Goal: Information Seeking & Learning: Check status

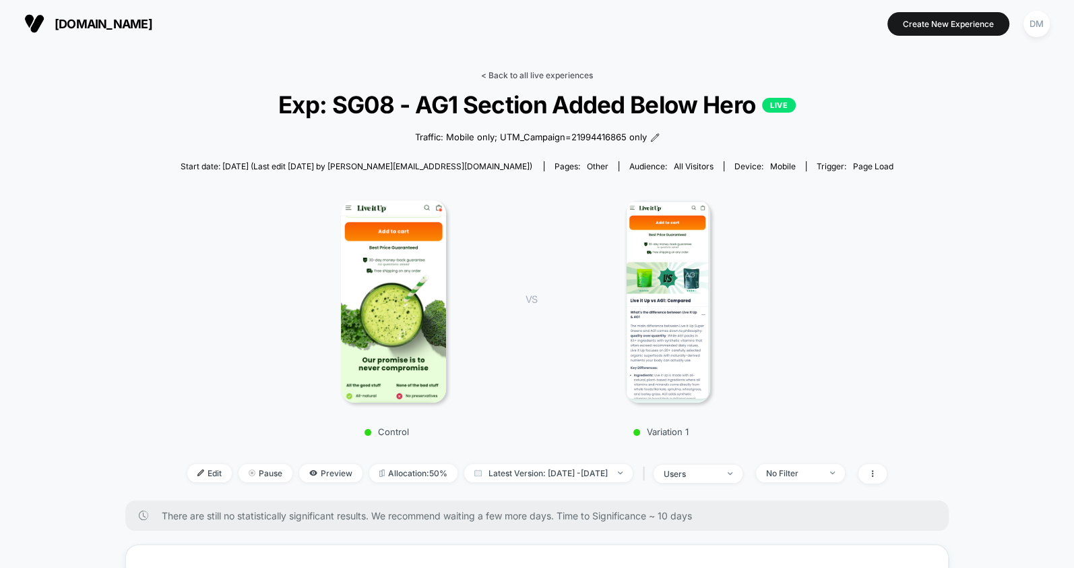
click at [550, 75] on link "< Back to all live experiences" at bounding box center [537, 75] width 112 height 10
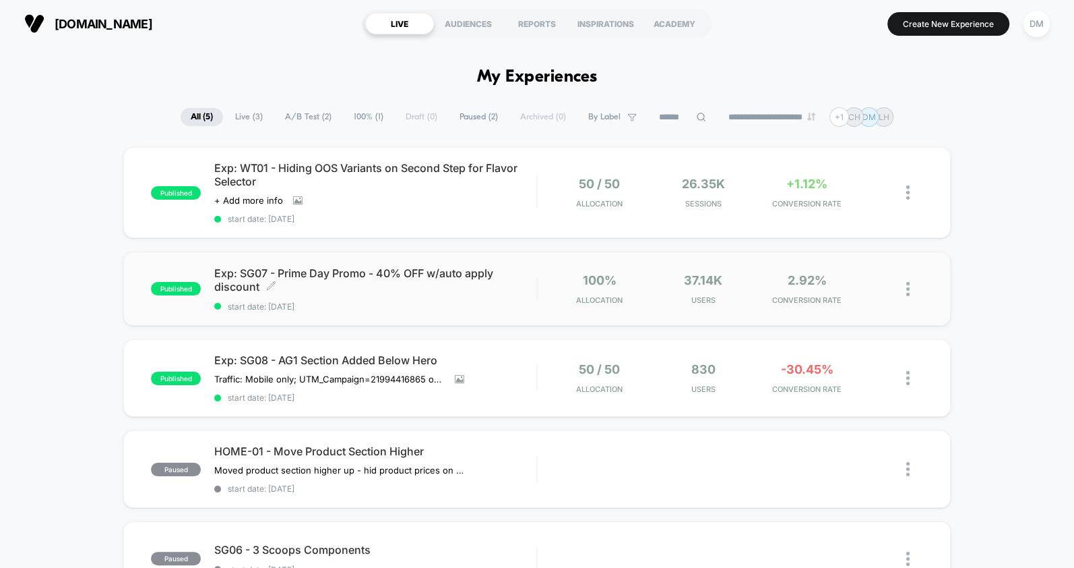
click at [493, 305] on span "start date: [DATE]" at bounding box center [375, 306] width 322 height 10
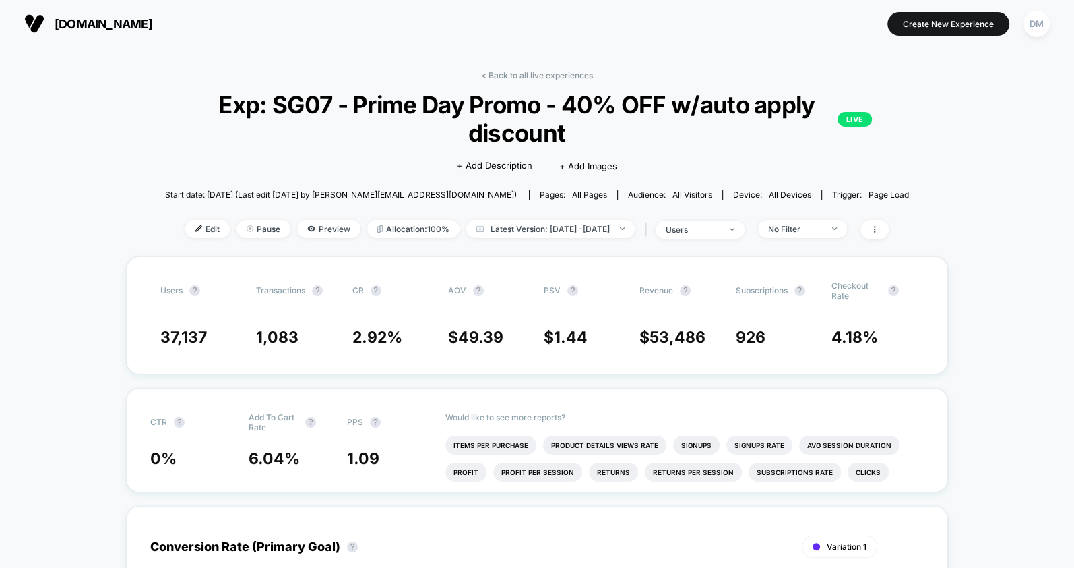
click at [529, 73] on link "< Back to all live experiences" at bounding box center [537, 75] width 112 height 10
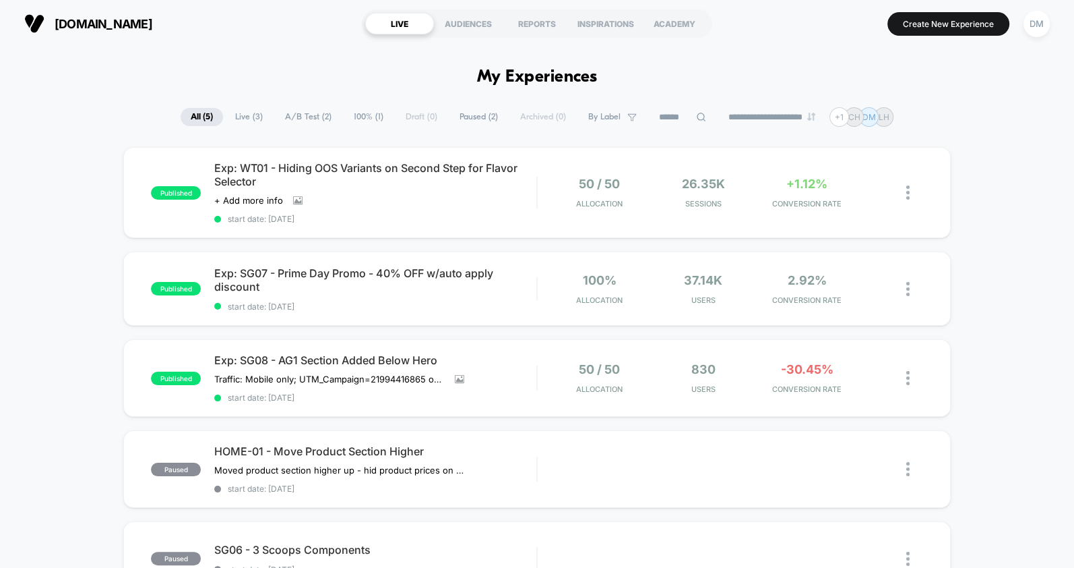
scroll to position [37, 0]
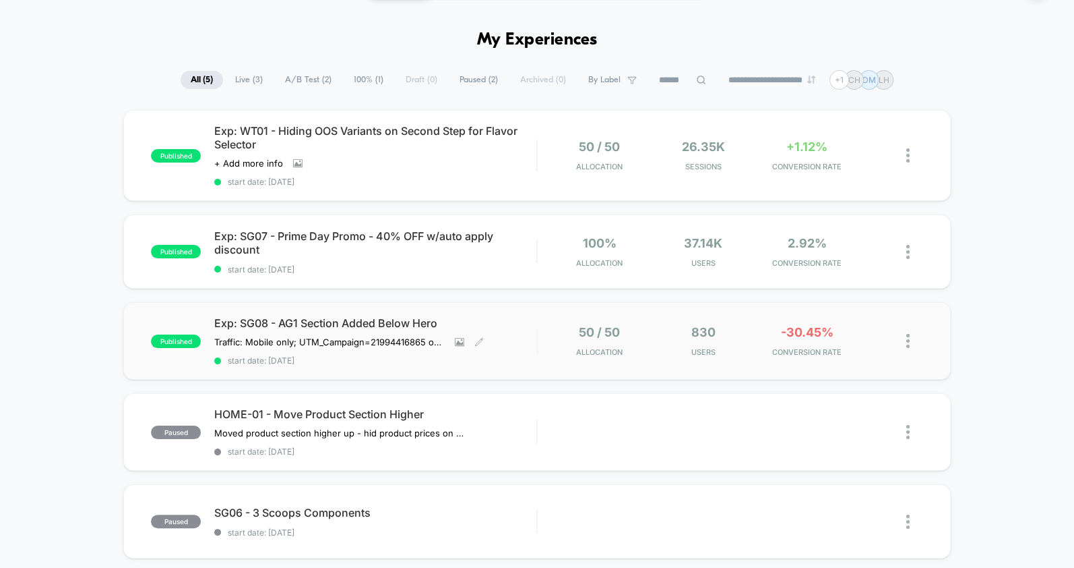
click at [503, 359] on span "start date: [DATE]" at bounding box center [375, 360] width 322 height 10
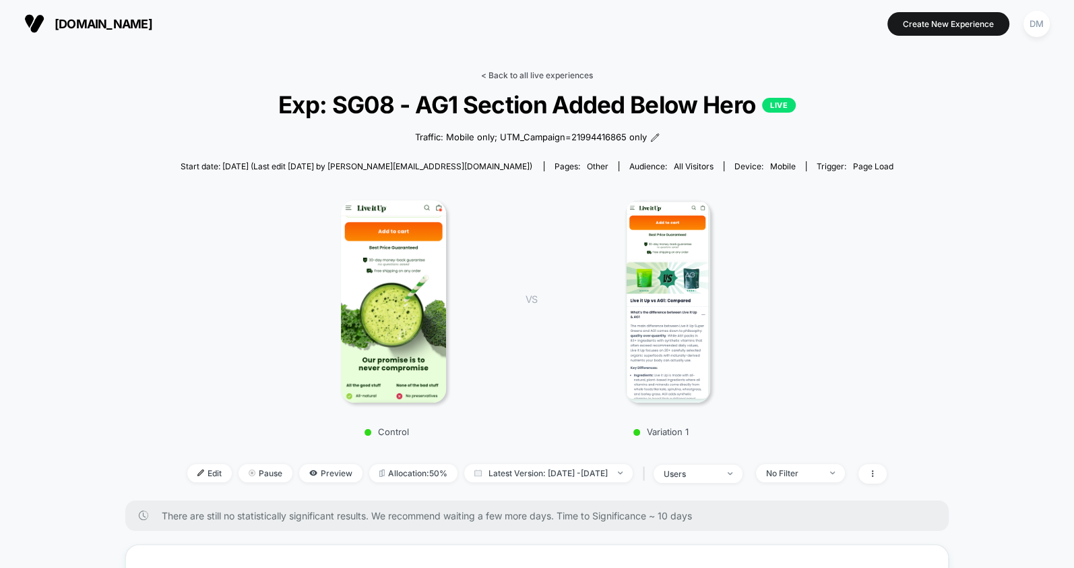
click at [532, 73] on link "< Back to all live experiences" at bounding box center [537, 75] width 112 height 10
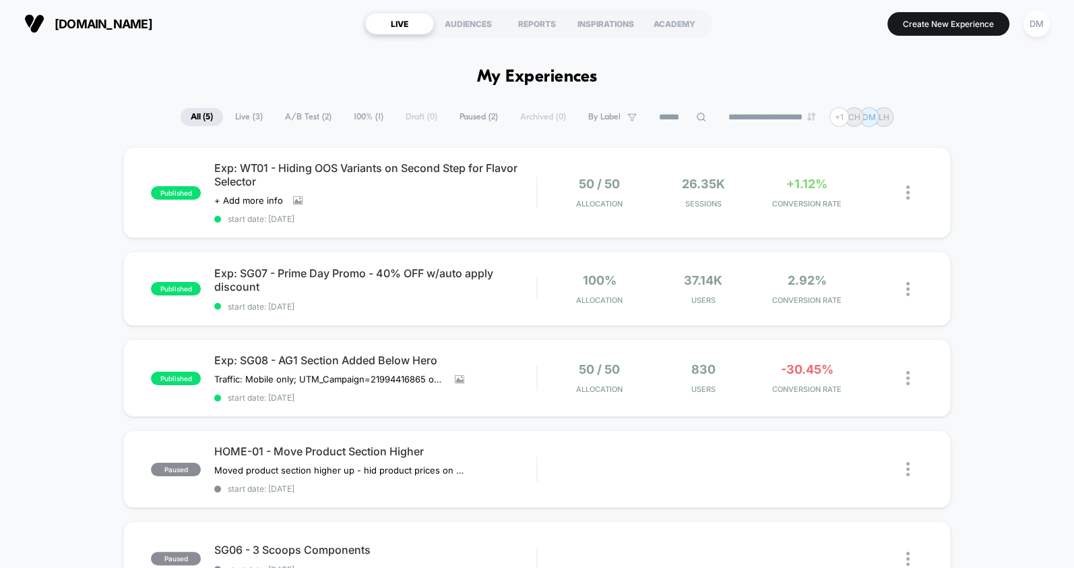
scroll to position [31, 0]
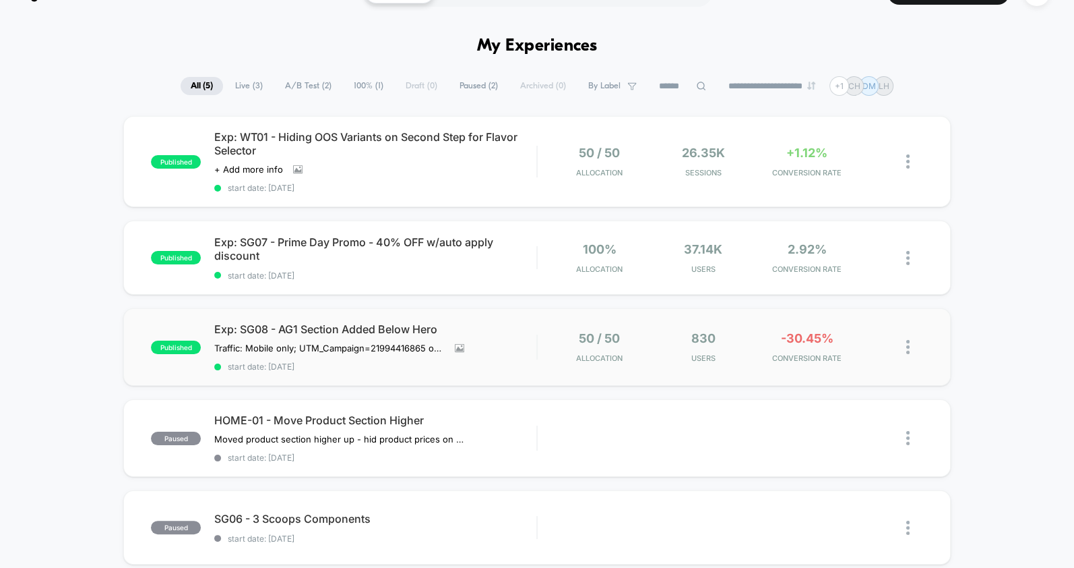
click at [526, 370] on div "published Exp: SG08 - AG1 Section Added Below Hero Traffic: Mobile only; UTM_Ca…" at bounding box center [536, 347] width 827 height 78
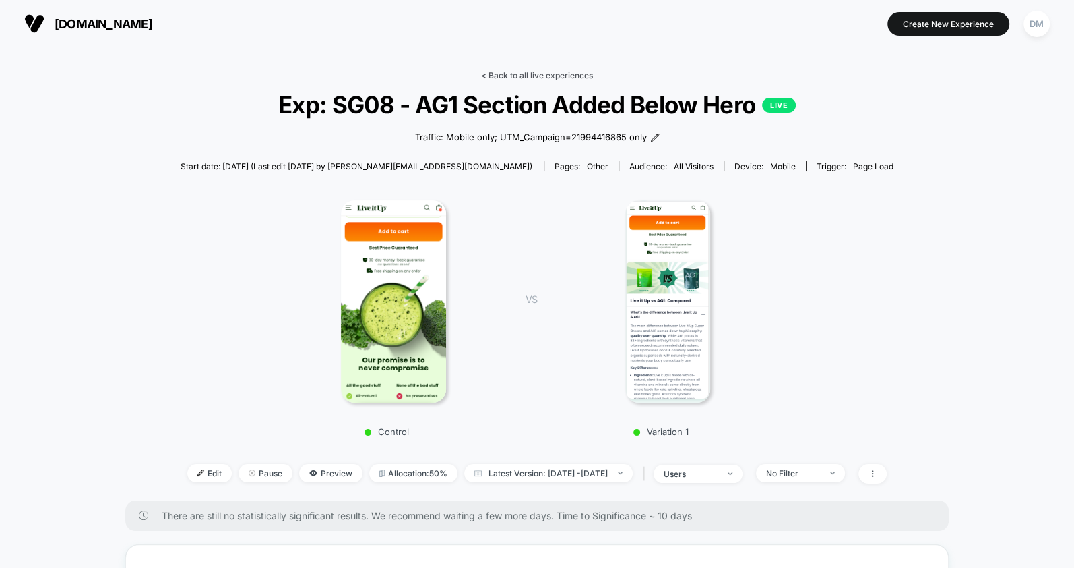
click at [562, 71] on link "< Back to all live experiences" at bounding box center [537, 75] width 112 height 10
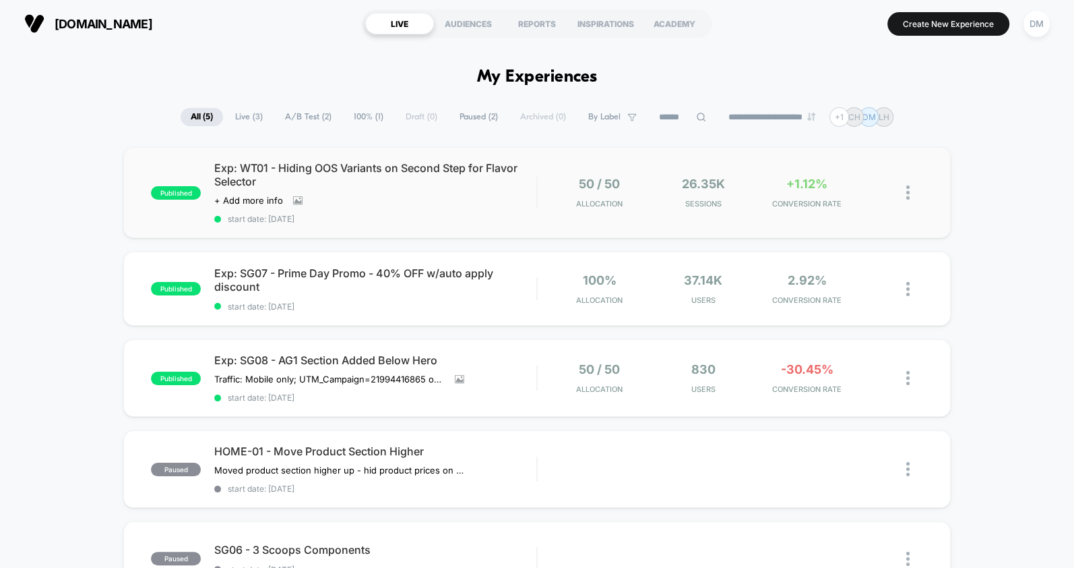
click at [503, 224] on div "published Exp: WT01 - Hiding OOS Variants on Second Step for Flavor Selector Cl…" at bounding box center [536, 192] width 827 height 91
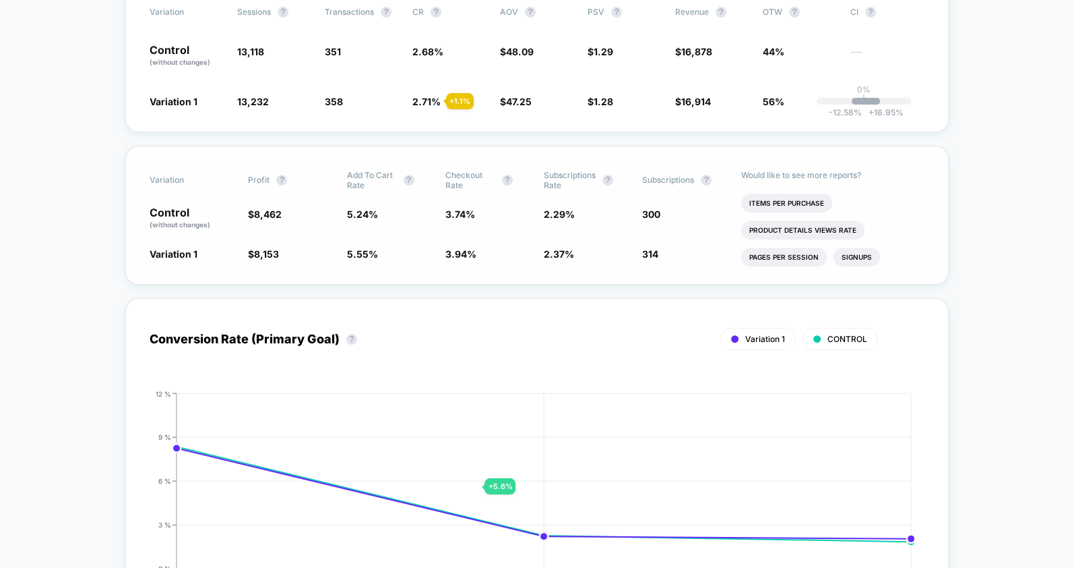
scroll to position [396, 0]
click at [460, 259] on span "3.94 %" at bounding box center [461, 252] width 31 height 11
